Goal: Information Seeking & Learning: Check status

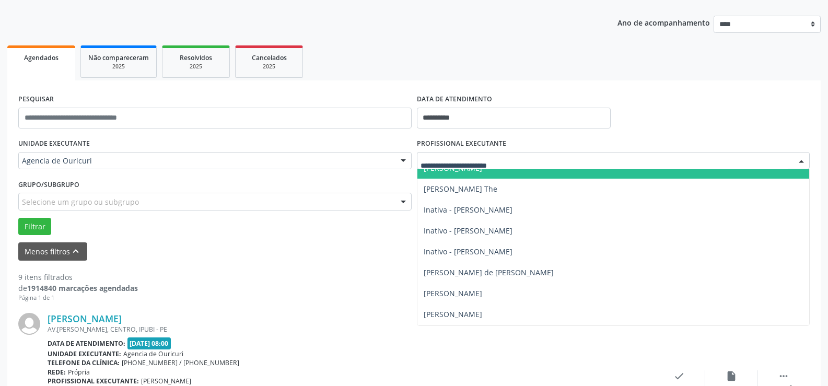
scroll to position [104, 0]
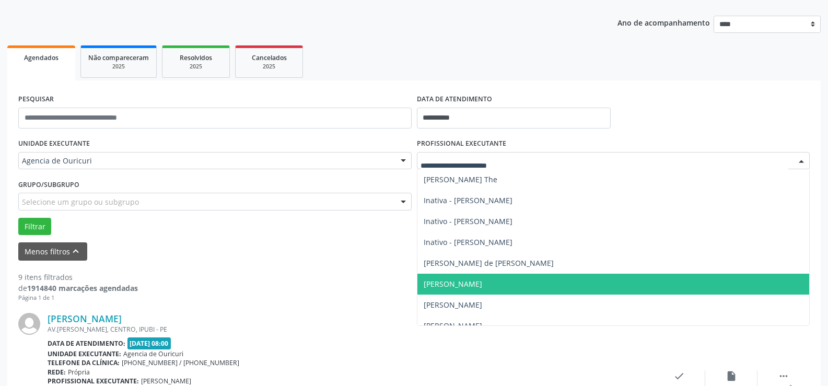
click at [482, 279] on span "[PERSON_NAME]" at bounding box center [453, 284] width 59 height 10
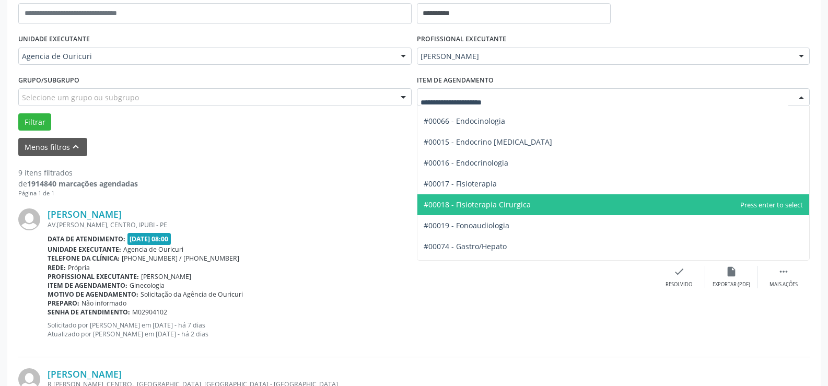
scroll to position [494, 0]
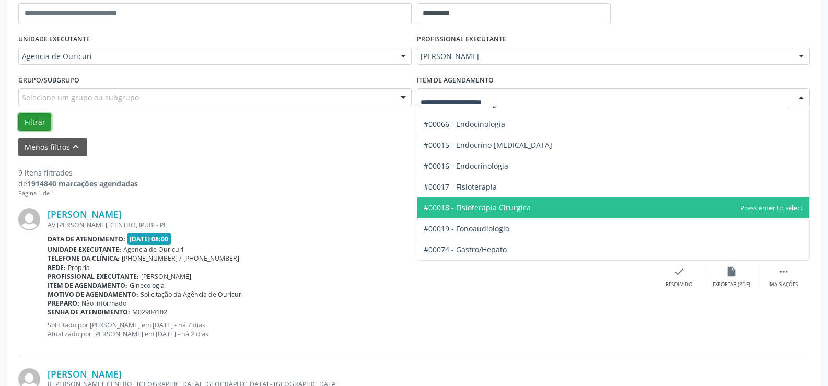
click at [33, 121] on button "Filtrar" at bounding box center [34, 122] width 33 height 18
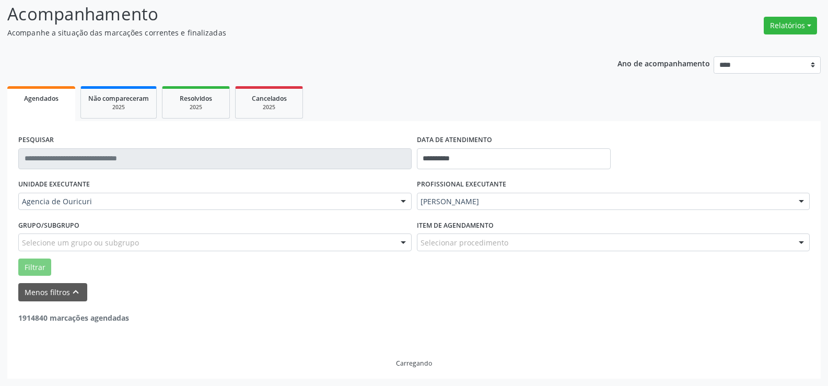
scroll to position [34, 0]
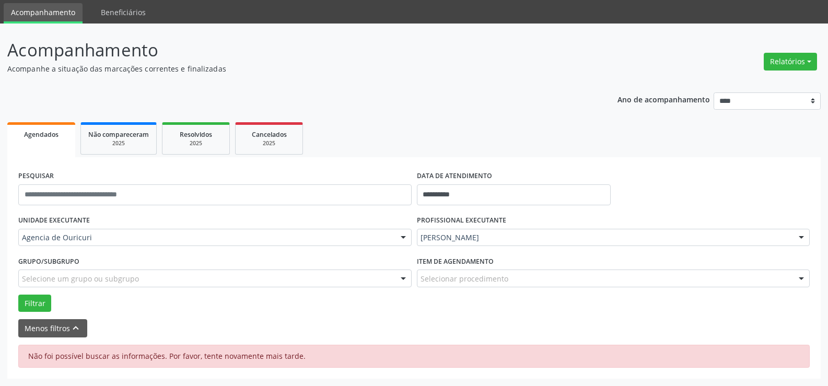
click at [565, 279] on div "Selecionar procedimento" at bounding box center [613, 279] width 393 height 18
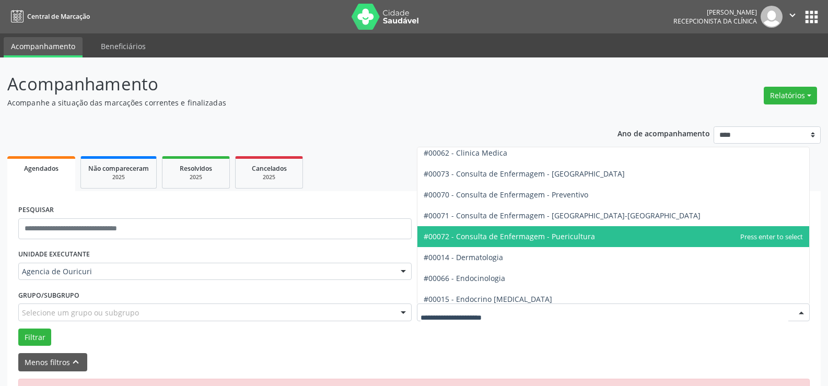
scroll to position [366, 0]
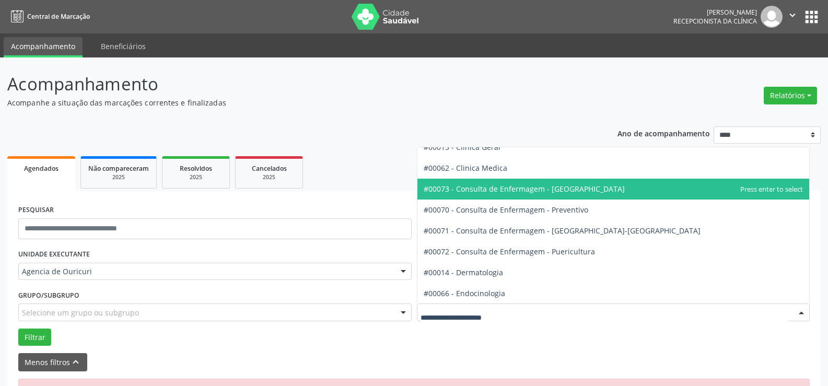
click at [561, 195] on span "#00073 - Consulta de Enfermagem - [GEOGRAPHIC_DATA]" at bounding box center [613, 189] width 392 height 21
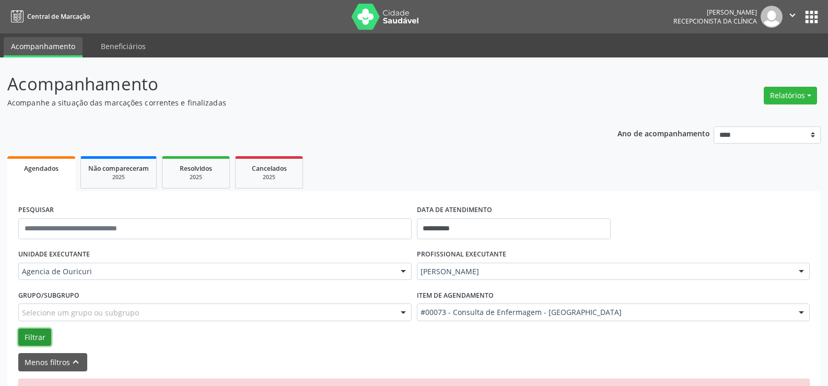
click at [40, 329] on button "Filtrar" at bounding box center [34, 338] width 33 height 18
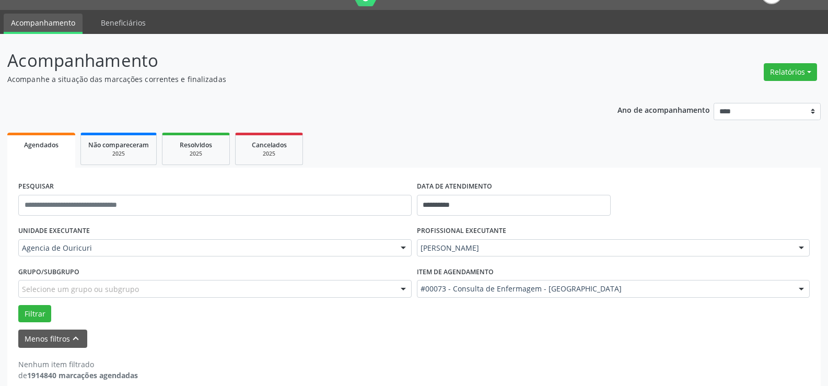
scroll to position [37, 0]
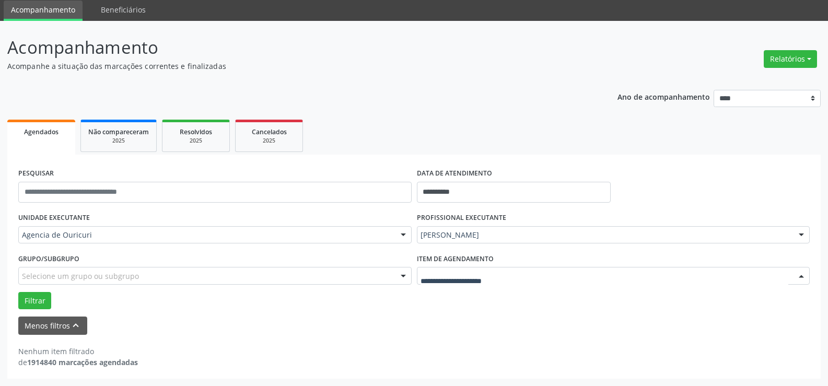
click at [557, 283] on div at bounding box center [613, 276] width 393 height 18
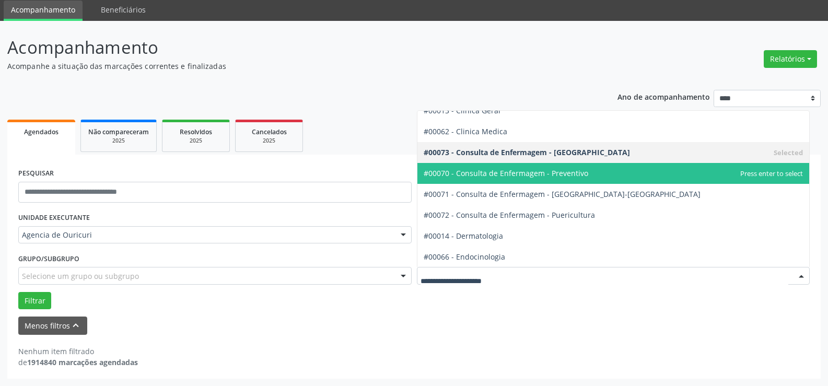
click at [543, 180] on span "#00070 - Consulta de Enfermagem - Preventivo" at bounding box center [613, 173] width 392 height 21
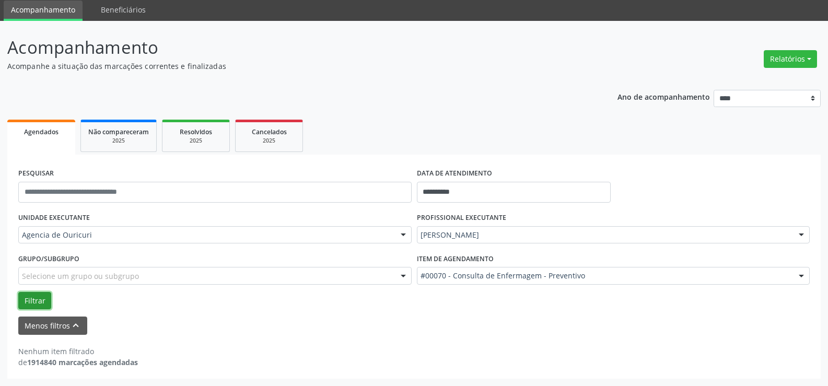
click at [41, 306] on button "Filtrar" at bounding box center [34, 301] width 33 height 18
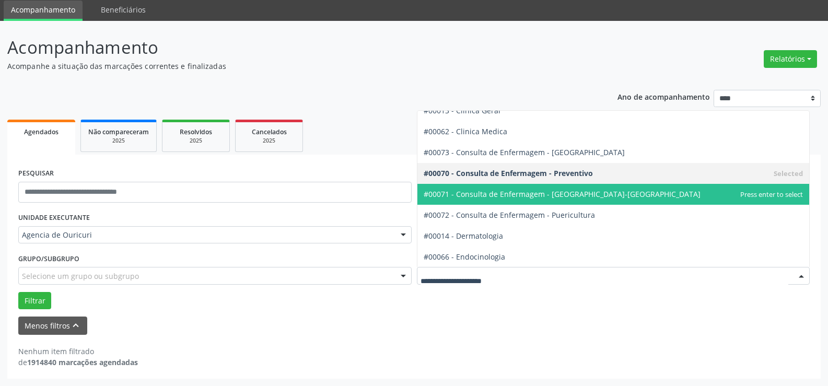
click at [557, 198] on span "#00071 - Consulta de Enfermagem - [GEOGRAPHIC_DATA]-[GEOGRAPHIC_DATA]" at bounding box center [562, 194] width 277 height 10
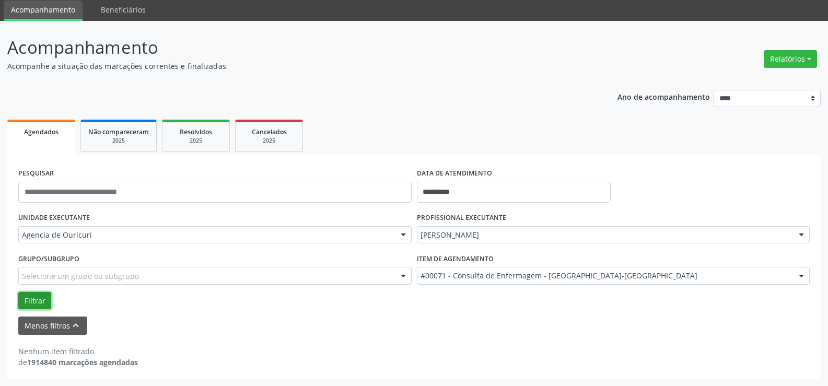
click at [24, 308] on button "Filtrar" at bounding box center [34, 301] width 33 height 18
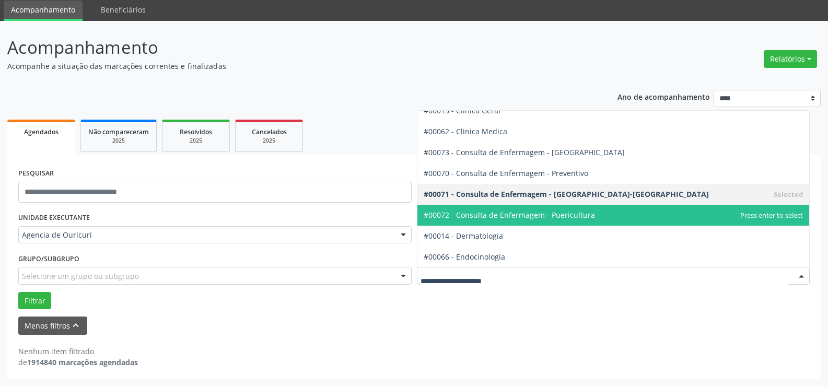
click at [539, 219] on span "#00072 - Consulta de Enfermagem - Puericultura" at bounding box center [509, 215] width 171 height 10
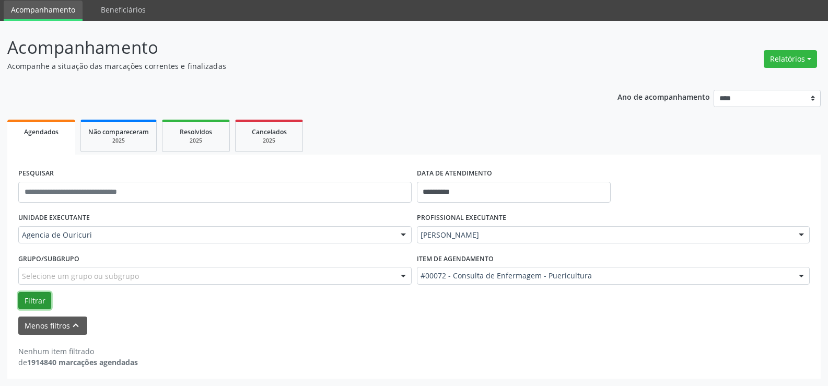
click at [41, 303] on button "Filtrar" at bounding box center [34, 301] width 33 height 18
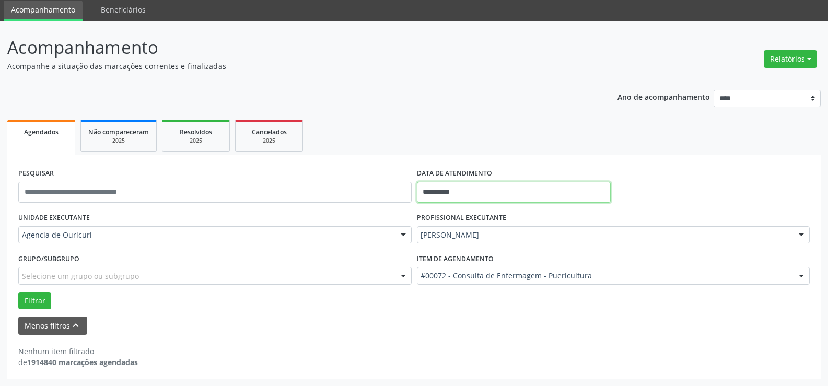
click at [497, 187] on input "**********" at bounding box center [514, 192] width 194 height 21
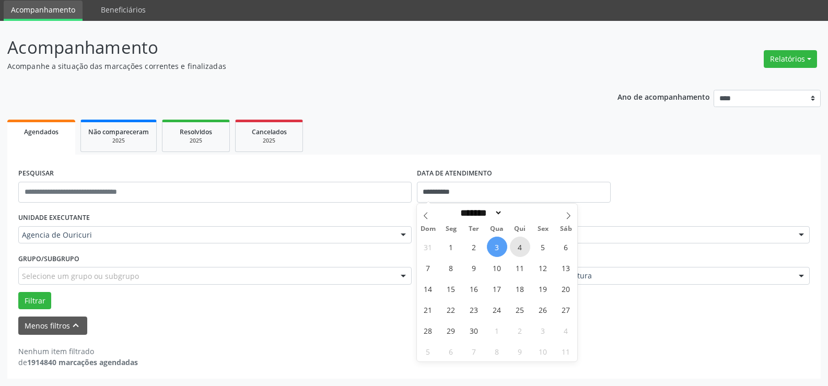
click at [518, 250] on span "4" at bounding box center [520, 247] width 20 height 20
type input "**********"
click at [520, 243] on span "4" at bounding box center [520, 247] width 20 height 20
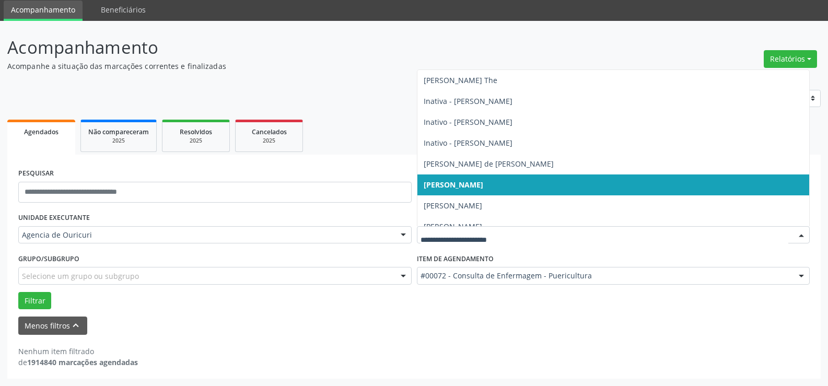
click at [520, 243] on div at bounding box center [613, 235] width 393 height 18
click at [468, 189] on span "[PERSON_NAME]" at bounding box center [454, 185] width 60 height 10
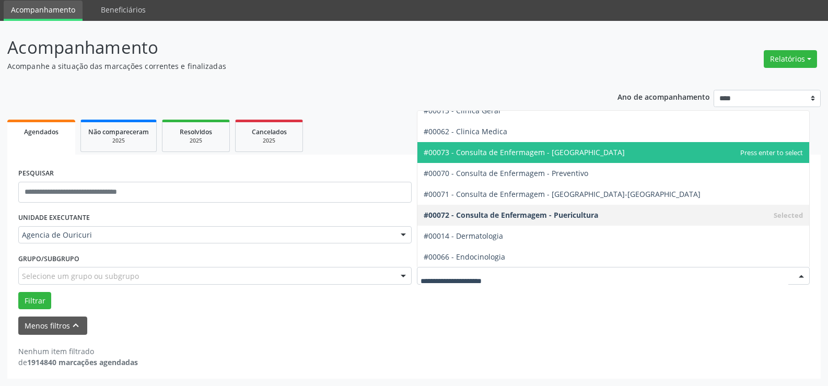
click at [580, 148] on span "#00073 - Consulta de Enfermagem - [GEOGRAPHIC_DATA]" at bounding box center [613, 152] width 392 height 21
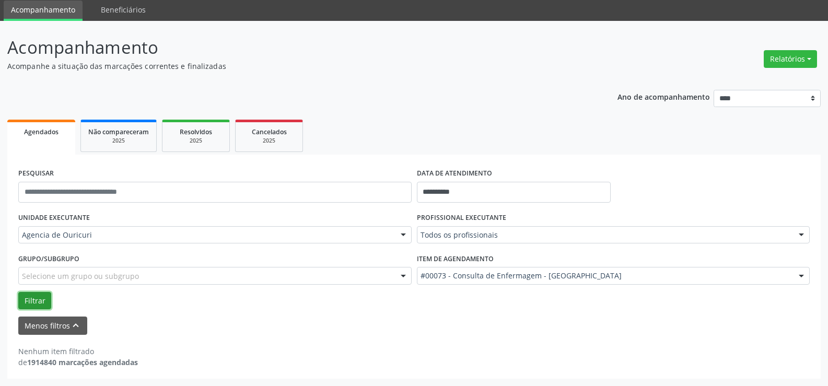
click at [39, 296] on button "Filtrar" at bounding box center [34, 301] width 33 height 18
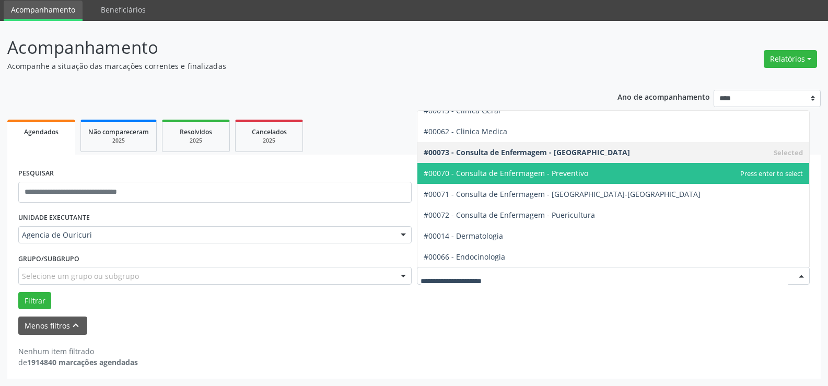
click at [615, 173] on span "#00070 - Consulta de Enfermagem - Preventivo" at bounding box center [613, 173] width 392 height 21
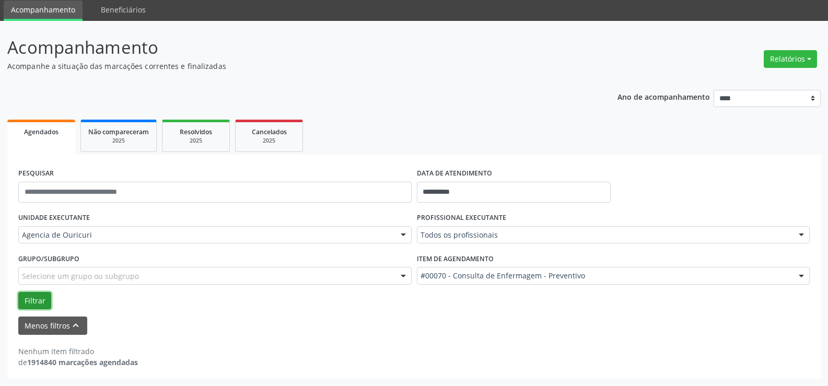
click at [33, 299] on button "Filtrar" at bounding box center [34, 301] width 33 height 18
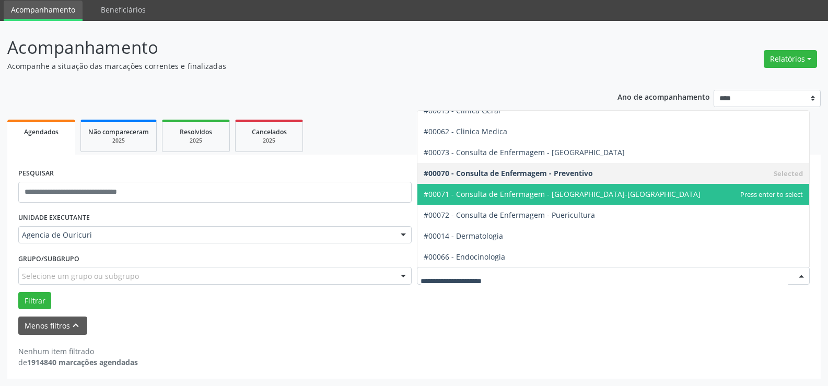
click at [572, 196] on span "#00071 - Consulta de Enfermagem - [GEOGRAPHIC_DATA]-[GEOGRAPHIC_DATA]" at bounding box center [562, 194] width 277 height 10
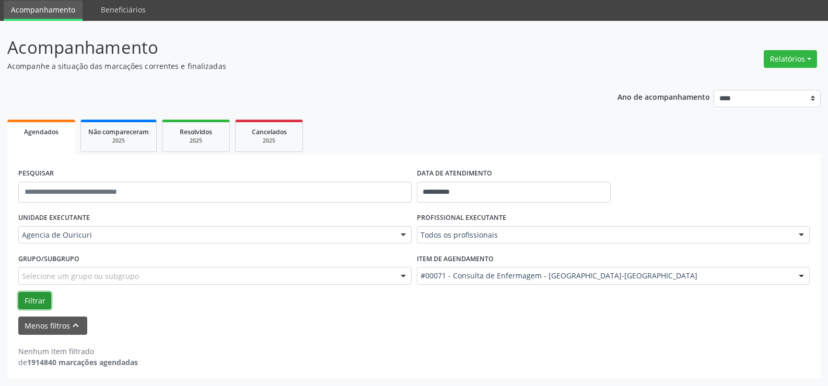
click at [25, 303] on button "Filtrar" at bounding box center [34, 301] width 33 height 18
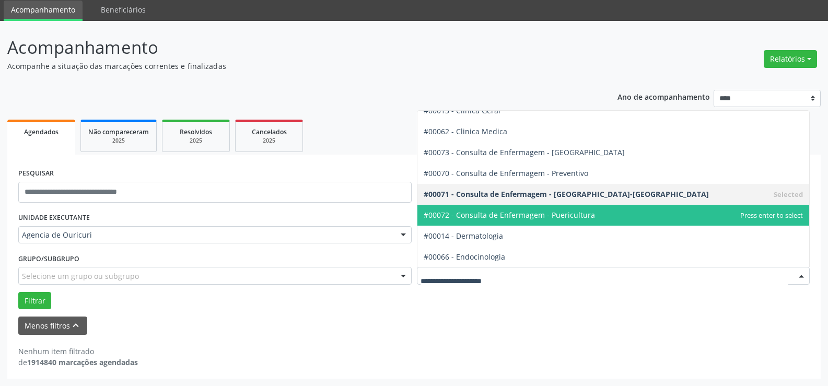
click at [566, 214] on span "#00072 - Consulta de Enfermagem - Puericultura" at bounding box center [509, 215] width 171 height 10
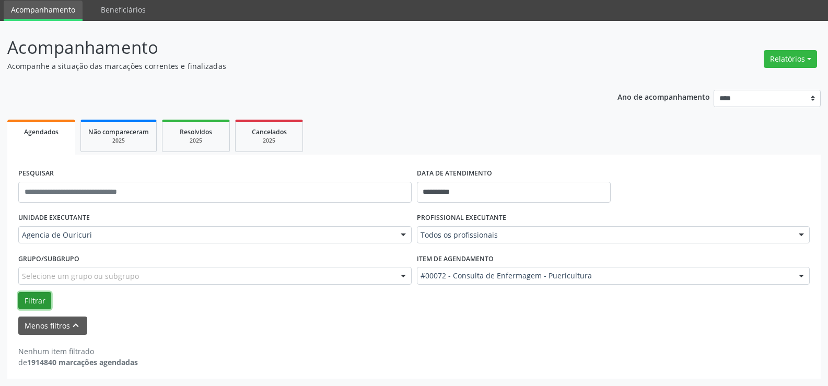
click at [34, 307] on button "Filtrar" at bounding box center [34, 301] width 33 height 18
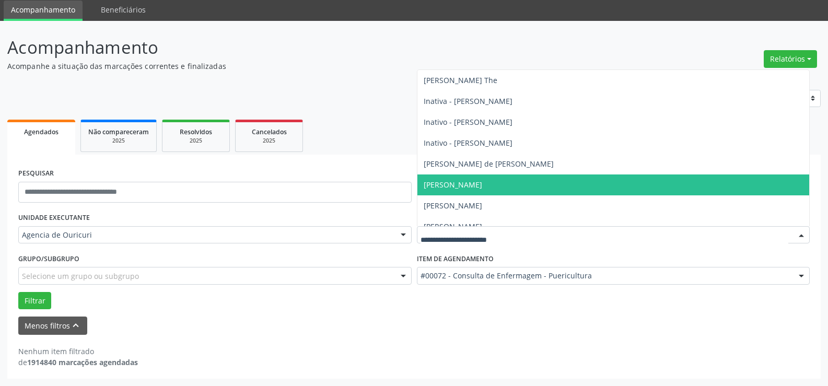
click at [512, 236] on input "text" at bounding box center [604, 240] width 368 height 21
click at [516, 186] on span "[PERSON_NAME]" at bounding box center [613, 184] width 392 height 21
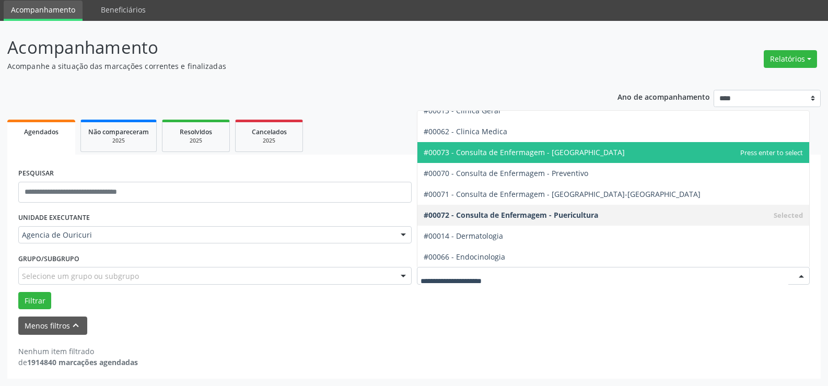
click at [554, 153] on span "#00073 - Consulta de Enfermagem - [GEOGRAPHIC_DATA]" at bounding box center [524, 152] width 201 height 10
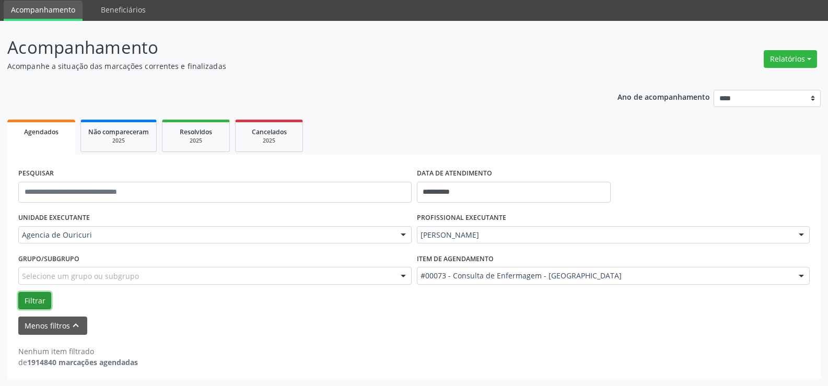
click at [38, 300] on button "Filtrar" at bounding box center [34, 301] width 33 height 18
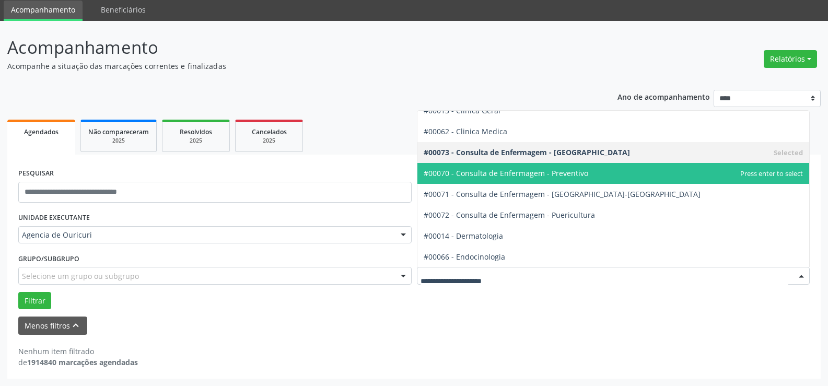
click at [568, 170] on span "#00070 - Consulta de Enfermagem - Preventivo" at bounding box center [506, 173] width 165 height 10
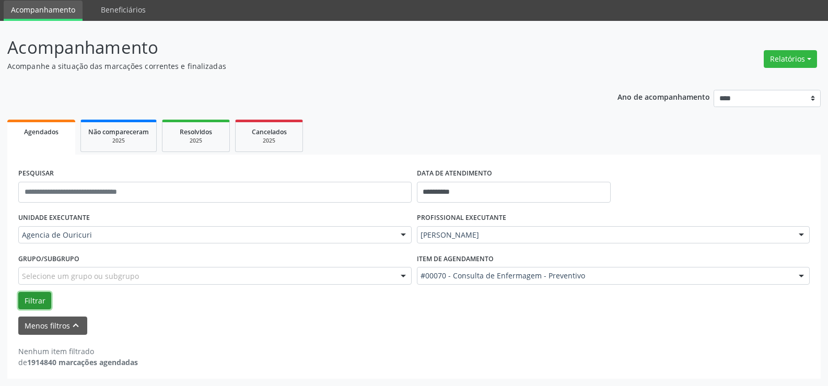
click at [22, 301] on button "Filtrar" at bounding box center [34, 301] width 33 height 18
click at [582, 282] on div "#00070 - Consulta de Enfermagem - Preventivo" at bounding box center [613, 276] width 393 height 18
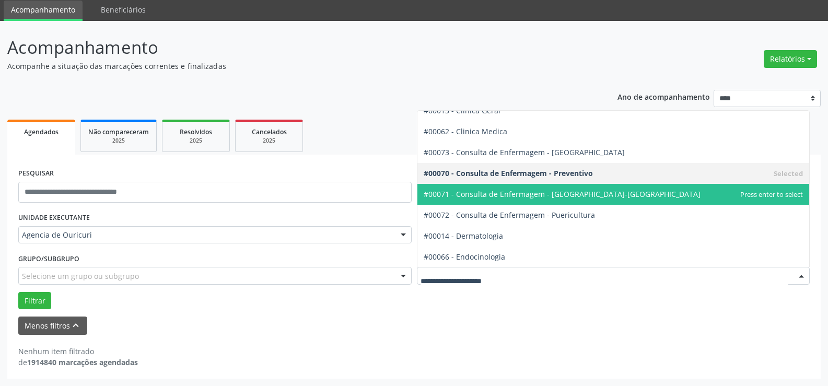
click at [581, 204] on span "#00071 - Consulta de Enfermagem - [GEOGRAPHIC_DATA]-[GEOGRAPHIC_DATA]" at bounding box center [613, 194] width 392 height 21
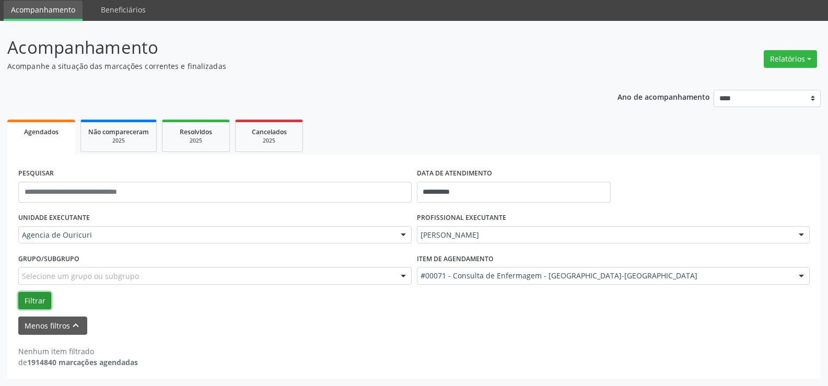
click at [31, 308] on button "Filtrar" at bounding box center [34, 301] width 33 height 18
click at [509, 286] on div "Item de agendamento #00071 - Consulta de Enfermagem - Pré-[DATE] #0000 - Alergo…" at bounding box center [613, 271] width 399 height 41
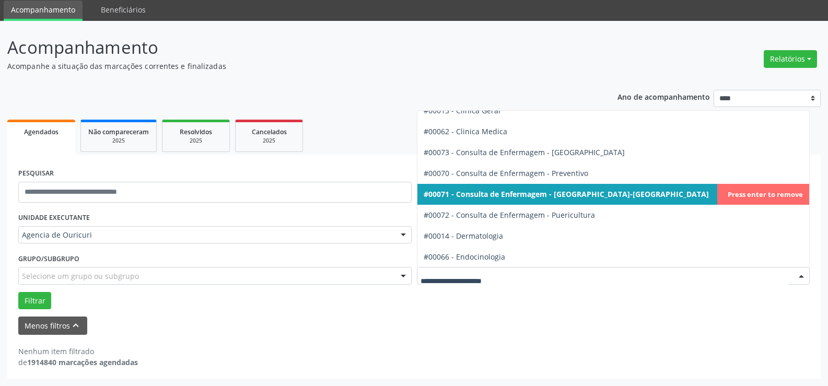
click at [510, 282] on div at bounding box center [613, 276] width 393 height 18
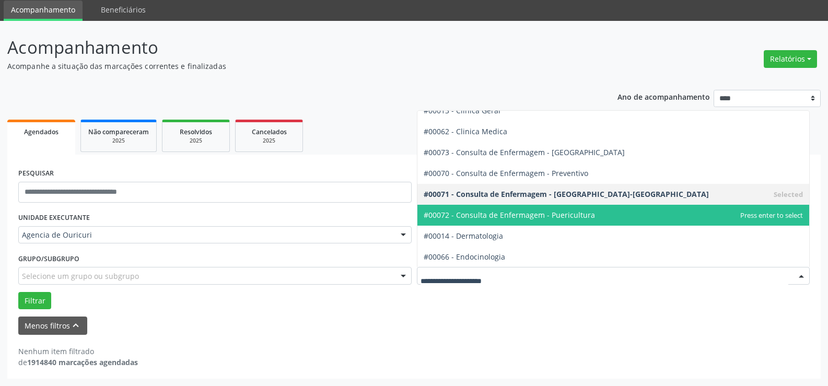
click at [586, 217] on span "#00072 - Consulta de Enfermagem - Puericultura" at bounding box center [509, 215] width 171 height 10
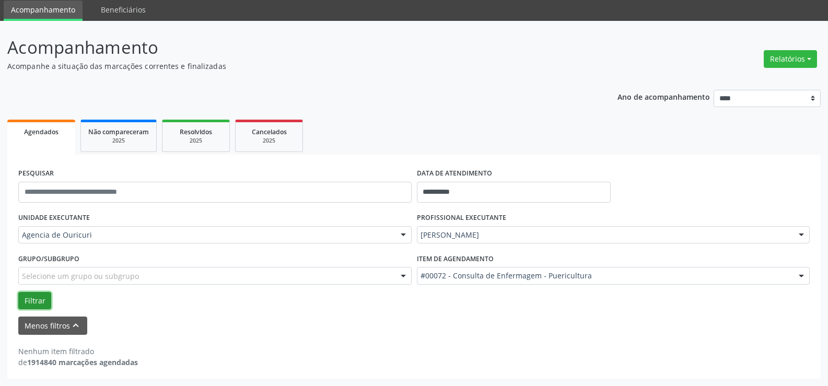
click at [46, 306] on button "Filtrar" at bounding box center [34, 301] width 33 height 18
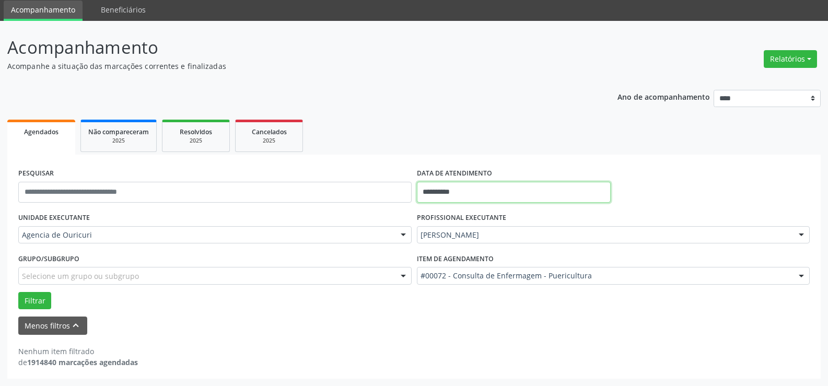
click at [461, 192] on input "**********" at bounding box center [514, 192] width 194 height 21
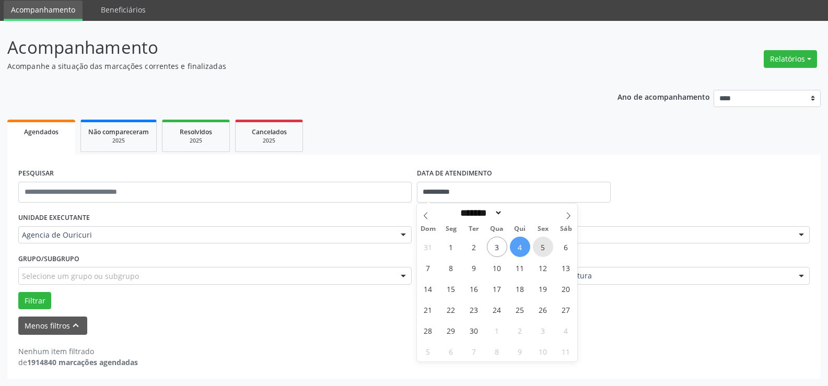
click at [548, 250] on span "5" at bounding box center [543, 247] width 20 height 20
type input "**********"
click at [548, 250] on span "5" at bounding box center [543, 247] width 20 height 20
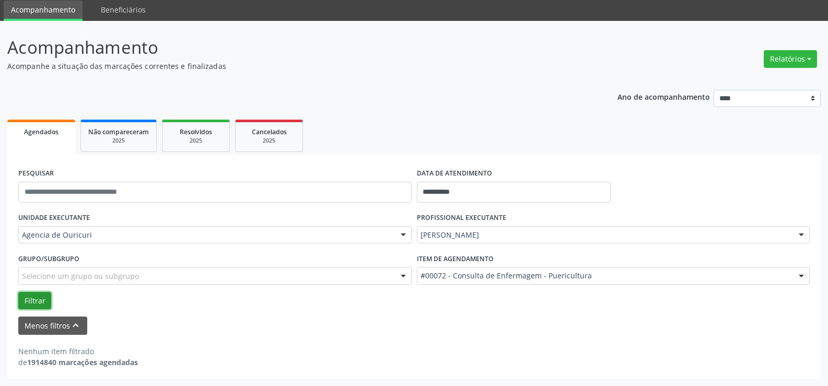
click at [29, 303] on button "Filtrar" at bounding box center [34, 301] width 33 height 18
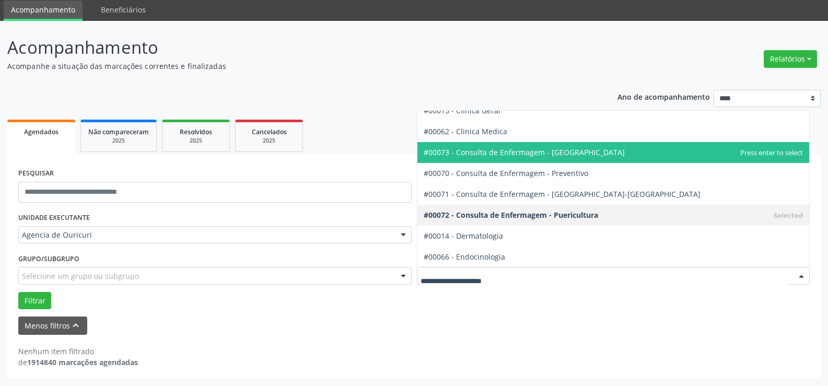
click at [565, 153] on span "#00073 - Consulta de Enfermagem - [GEOGRAPHIC_DATA]" at bounding box center [524, 152] width 201 height 10
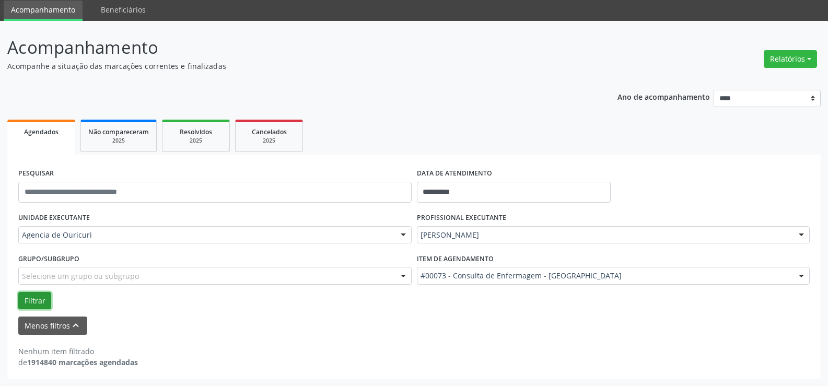
click at [31, 305] on button "Filtrar" at bounding box center [34, 301] width 33 height 18
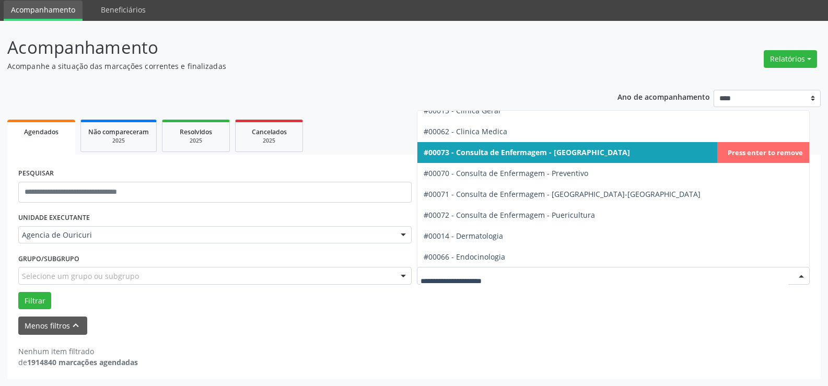
click at [494, 282] on div at bounding box center [613, 276] width 393 height 18
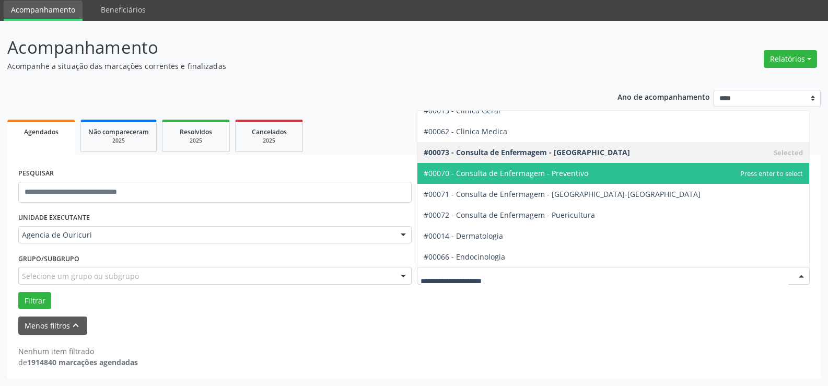
click at [561, 176] on span "#00070 - Consulta de Enfermagem - Preventivo" at bounding box center [506, 173] width 165 height 10
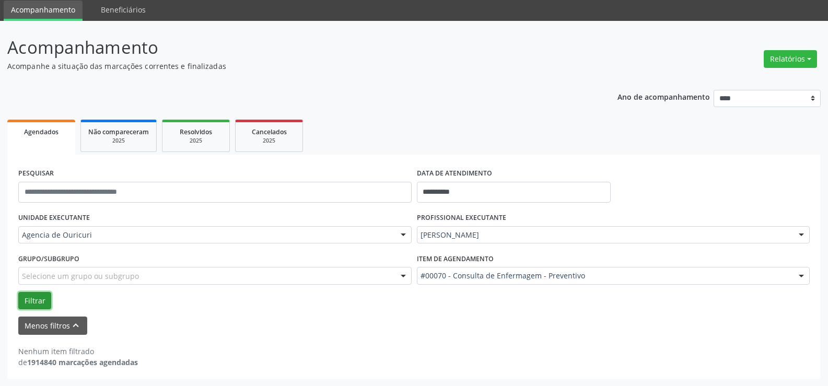
click at [18, 297] on button "Filtrar" at bounding box center [34, 301] width 33 height 18
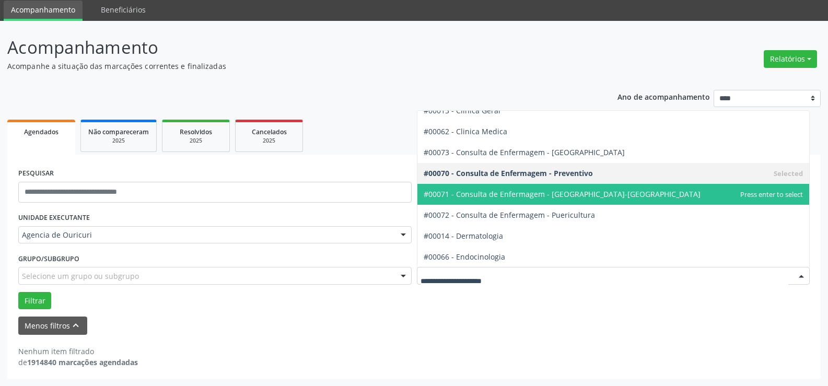
click at [551, 203] on span "#00071 - Consulta de Enfermagem - [GEOGRAPHIC_DATA]-[GEOGRAPHIC_DATA]" at bounding box center [613, 194] width 392 height 21
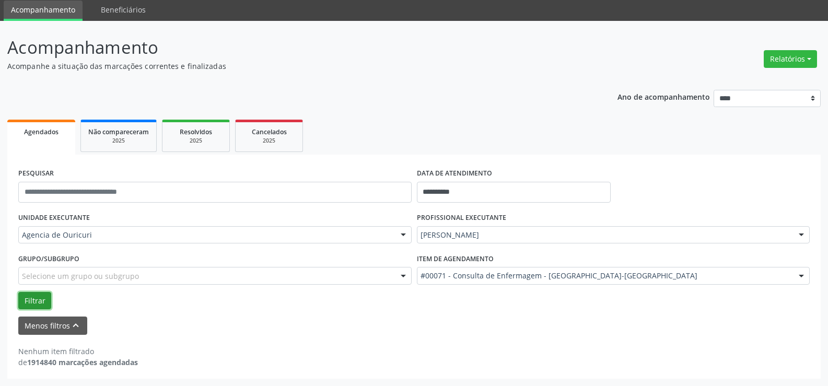
click at [47, 300] on button "Filtrar" at bounding box center [34, 301] width 33 height 18
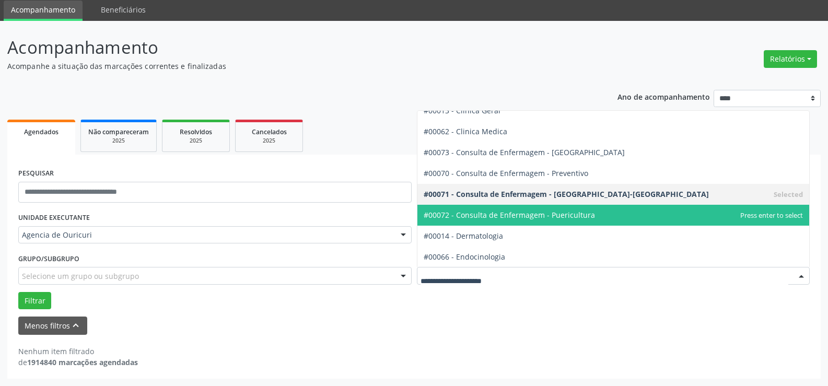
click at [597, 206] on span "#00072 - Consulta de Enfermagem - Puericultura" at bounding box center [613, 215] width 392 height 21
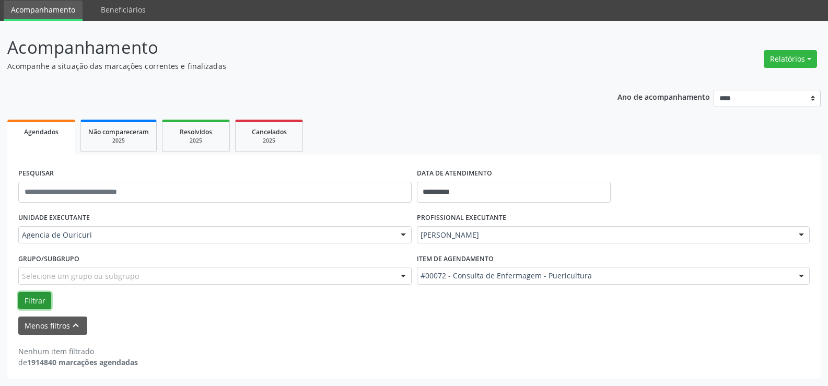
click at [43, 301] on button "Filtrar" at bounding box center [34, 301] width 33 height 18
